Goal: Task Accomplishment & Management: Use online tool/utility

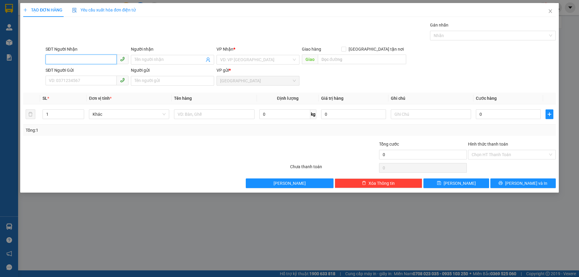
click at [78, 59] on input "SĐT Người Nhận" at bounding box center [81, 60] width 71 height 10
click at [77, 74] on div "0961170716 - [PERSON_NAME]" at bounding box center [87, 71] width 76 height 7
type input "0961170716"
type input "[PERSON_NAME]"
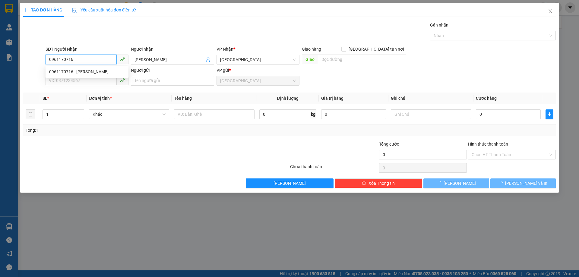
type input "120.000"
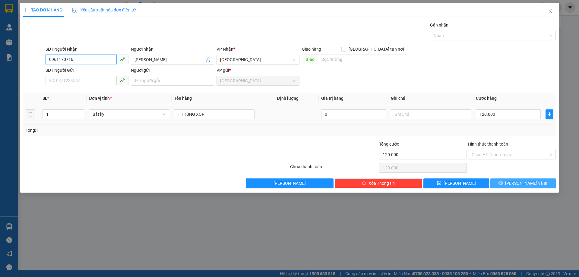
type input "0961170716"
click at [503, 184] on button "[PERSON_NAME] và In" at bounding box center [522, 184] width 65 height 10
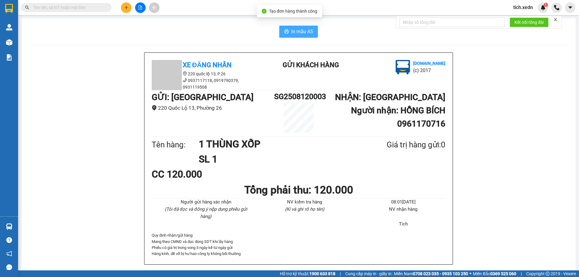
click at [299, 35] on span "In mẫu A5" at bounding box center [302, 32] width 22 height 8
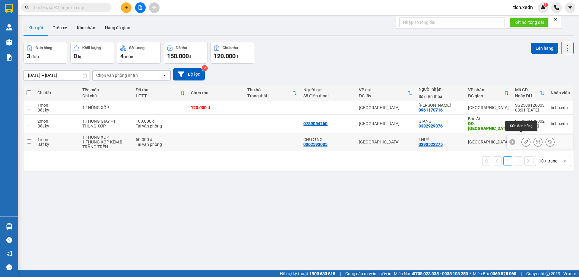
click at [524, 140] on icon at bounding box center [526, 142] width 4 height 4
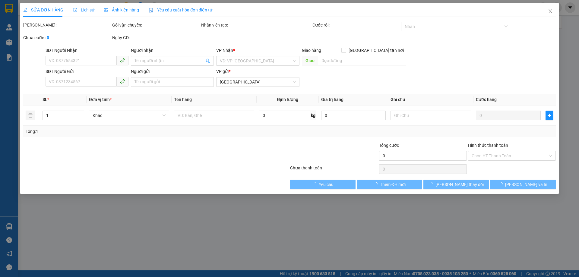
type input "0393522275"
type input "THUỶ"
type input "0362593035"
type input "CHƯƠNG"
type input "50.000"
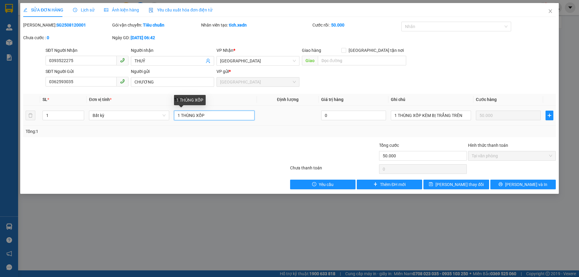
click at [240, 114] on input "1 THÙNG XỐP" at bounding box center [214, 116] width 80 height 10
type input "1 THÙNG XỐP CK CHỊ SA"
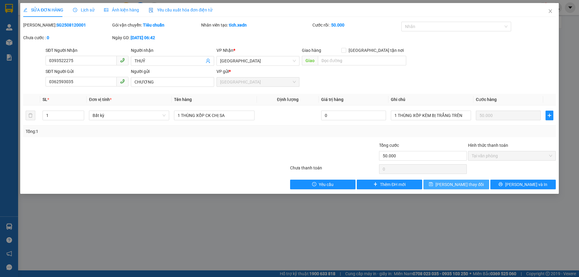
click at [456, 188] on button "[PERSON_NAME] thay đổi" at bounding box center [456, 185] width 65 height 10
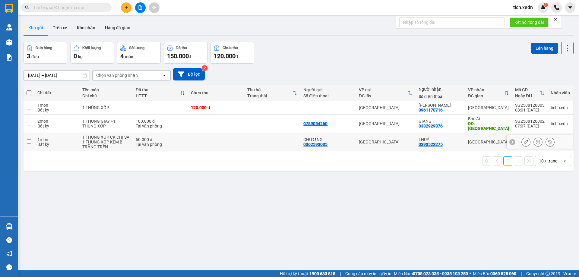
click at [29, 139] on input "checkbox" at bounding box center [29, 141] width 5 height 5
checkbox input "true"
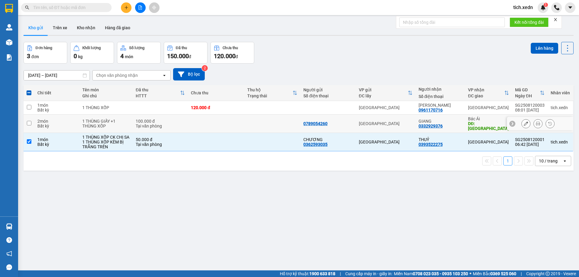
click at [29, 121] on input "checkbox" at bounding box center [29, 123] width 5 height 5
checkbox input "true"
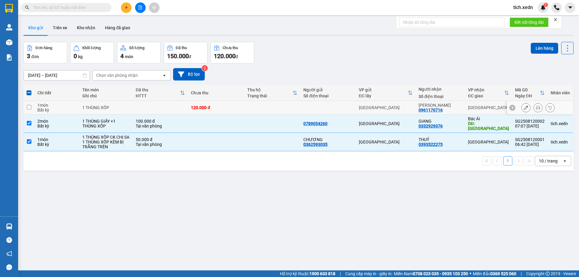
click at [29, 105] on input "checkbox" at bounding box center [29, 107] width 5 height 5
checkbox input "true"
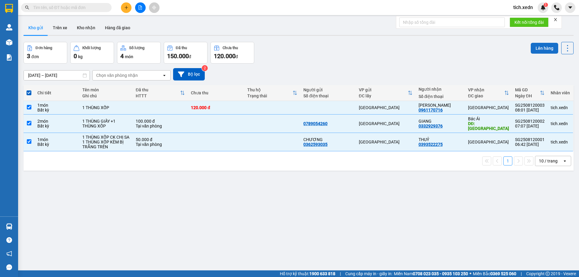
click at [538, 52] on button "Lên hàng" at bounding box center [544, 48] width 27 height 11
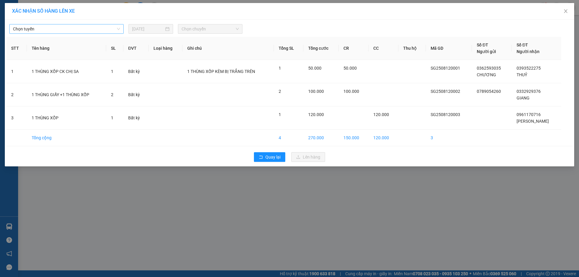
click at [56, 27] on span "Chọn tuyến" at bounding box center [66, 28] width 107 height 9
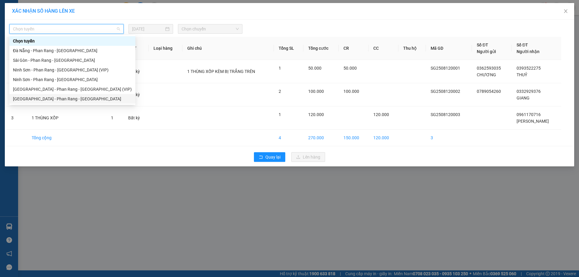
click at [50, 98] on div "[GEOGRAPHIC_DATA] - Phan Rang - [GEOGRAPHIC_DATA]" at bounding box center [72, 99] width 119 height 7
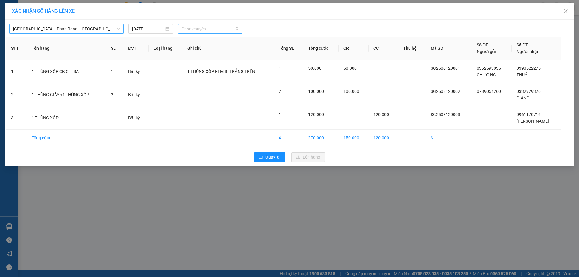
click at [199, 29] on span "Chọn chuyến" at bounding box center [210, 28] width 57 height 9
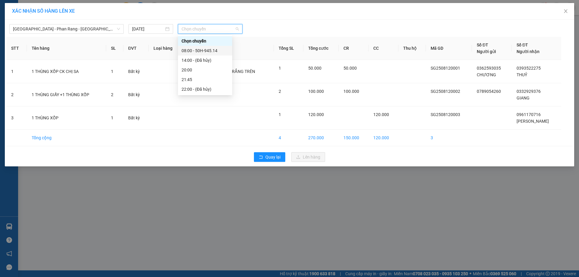
click at [198, 52] on div "08:00 - 50H-945.14" at bounding box center [205, 50] width 47 height 7
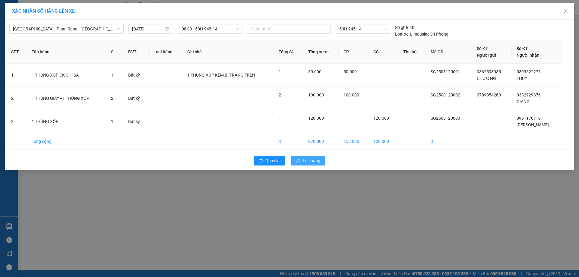
click at [305, 158] on span "Lên hàng" at bounding box center [311, 160] width 17 height 7
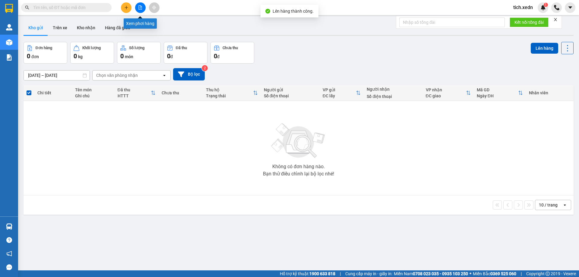
click at [138, 9] on icon "file-add" at bounding box center [140, 7] width 4 height 4
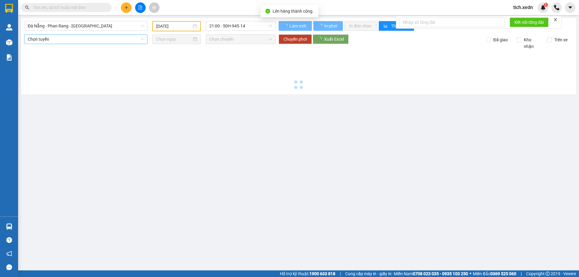
type input "[DATE]"
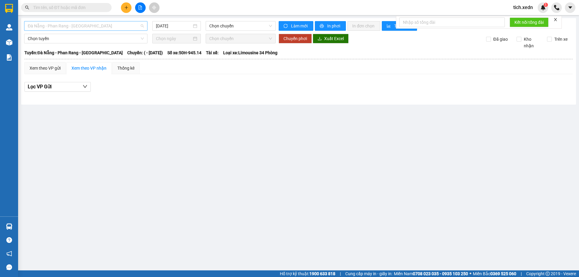
click at [69, 26] on span "Đà Nẵng - Phan Rang - [GEOGRAPHIC_DATA]" at bounding box center [86, 25] width 116 height 9
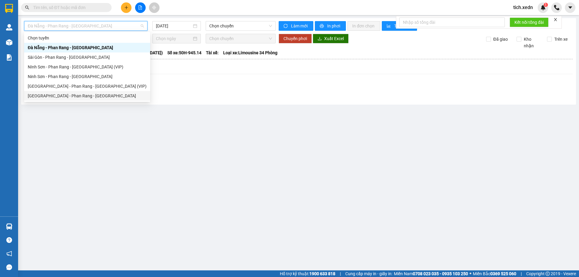
click at [77, 97] on div "[GEOGRAPHIC_DATA] - Phan Rang - [GEOGRAPHIC_DATA]" at bounding box center [87, 96] width 119 height 7
type input "[DATE]"
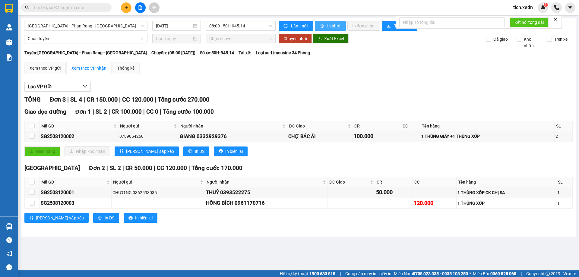
click at [339, 28] on span "In phơi" at bounding box center [334, 26] width 14 height 7
click at [331, 22] on button "In phơi" at bounding box center [330, 26] width 31 height 10
